Goal: Feedback & Contribution: Submit feedback/report problem

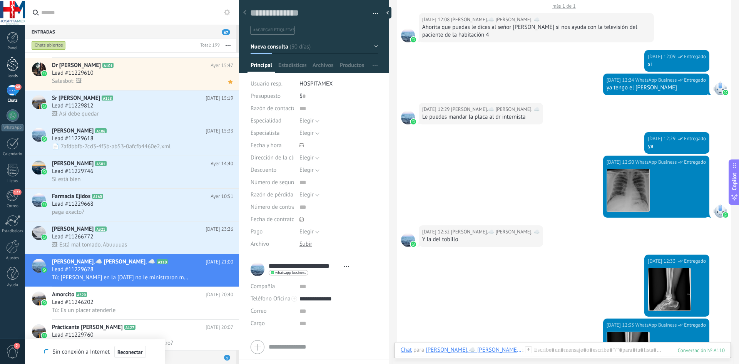
drag, startPoint x: 5, startPoint y: 67, endPoint x: 6, endPoint y: 76, distance: 9.7
click at [5, 67] on link "Leads" at bounding box center [12, 68] width 25 height 22
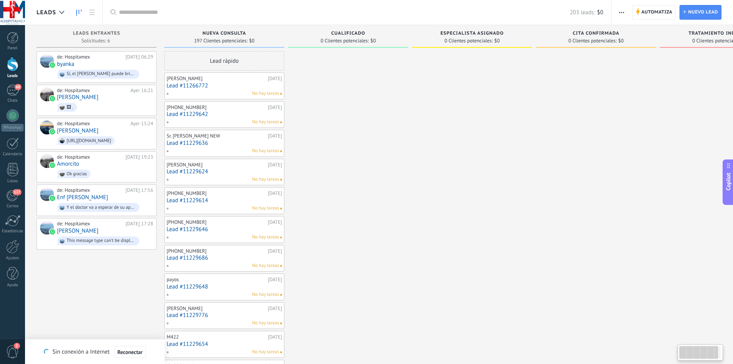
click at [13, 356] on span "2" at bounding box center [12, 351] width 13 height 13
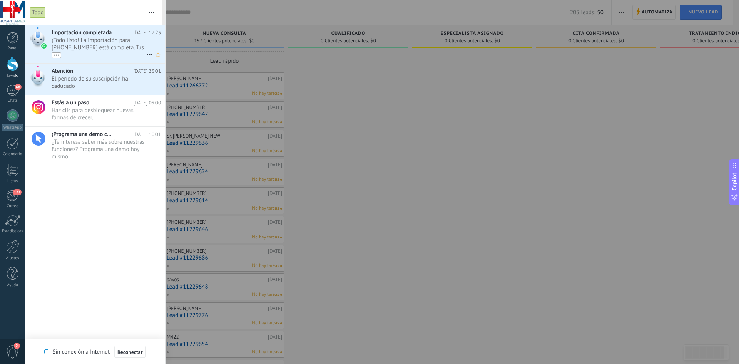
click at [92, 49] on span "¡Todo listo! La importación para [PHONE_NUMBER] está completa. Tus datos de Wha…" at bounding box center [99, 48] width 95 height 22
click at [88, 39] on span "¡Todo listo! La importación para [PHONE_NUMBER] está completa. Tus datos de Wha…" at bounding box center [99, 48] width 95 height 22
click at [131, 42] on span "¡Todo listo! La importación para [PHONE_NUMBER] está completa. Tus datos de Wha…" at bounding box center [99, 48] width 95 height 22
click at [77, 35] on span "Importación completada" at bounding box center [82, 32] width 60 height 7
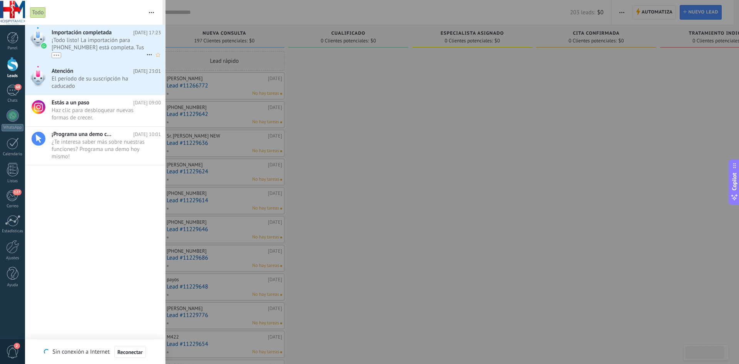
click at [77, 35] on span "Importación completada" at bounding box center [82, 32] width 60 height 7
click at [183, 48] on div at bounding box center [369, 182] width 739 height 364
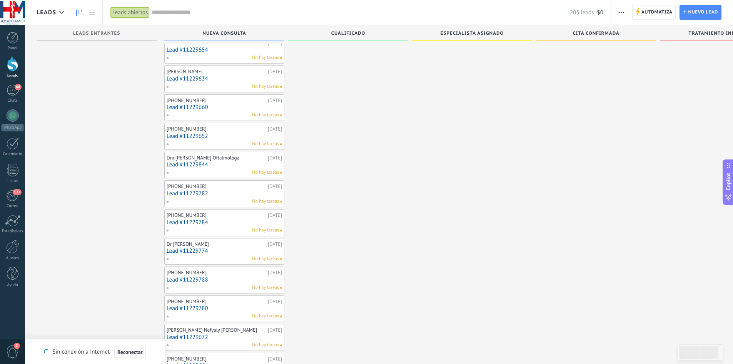
scroll to position [294, 0]
click at [8, 281] on link "Ayuda" at bounding box center [12, 277] width 25 height 21
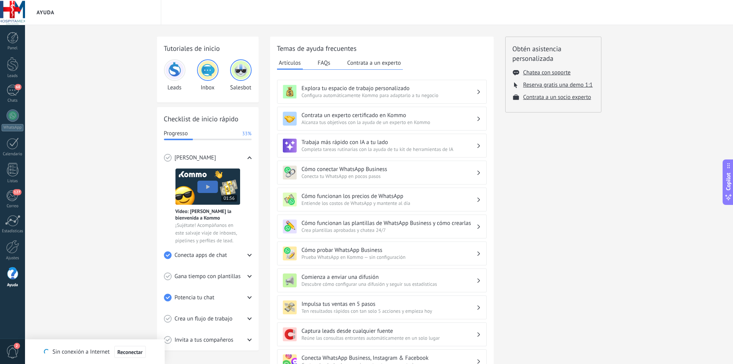
click at [383, 63] on button "Contrata a un experto" at bounding box center [373, 63] width 57 height 12
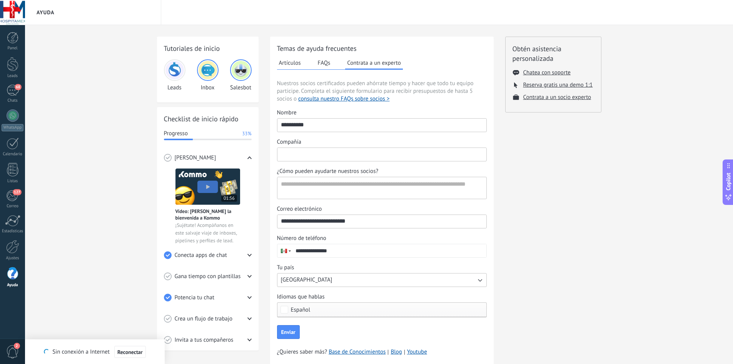
click at [322, 159] on input "Compañía" at bounding box center [381, 154] width 209 height 12
type input "**********"
click at [316, 185] on textarea "¿Cómo pueden ayudarte nuestros socios?" at bounding box center [380, 188] width 207 height 22
type textarea "*"
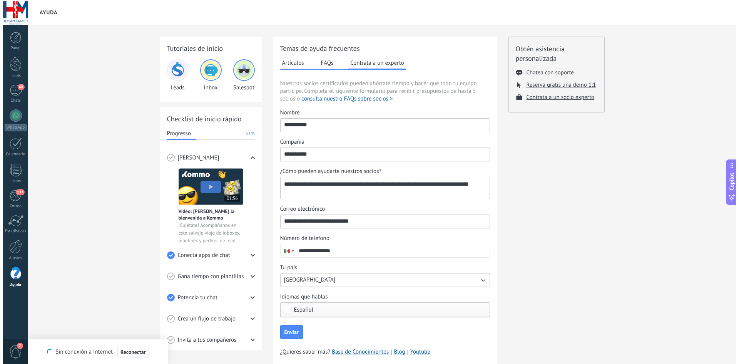
scroll to position [24, 0]
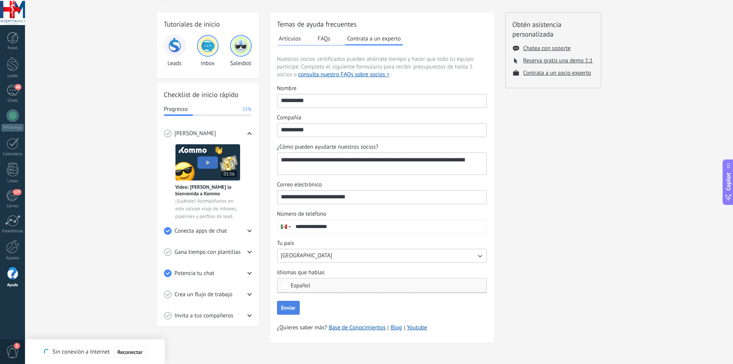
type textarea "**********"
click at [287, 311] on button "Enviar" at bounding box center [288, 308] width 23 height 14
